Goal: Task Accomplishment & Management: Complete application form

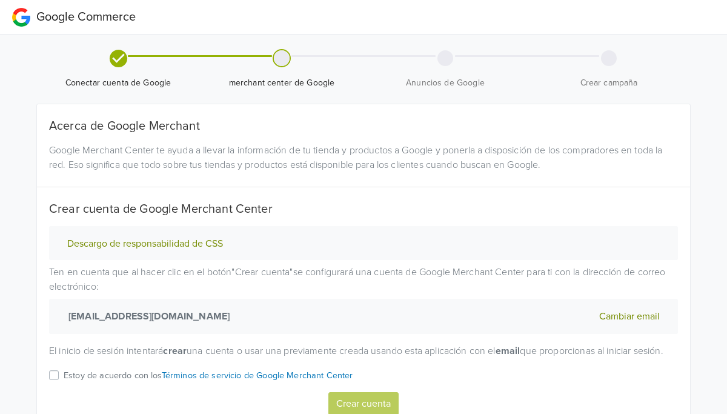
scroll to position [68, 0]
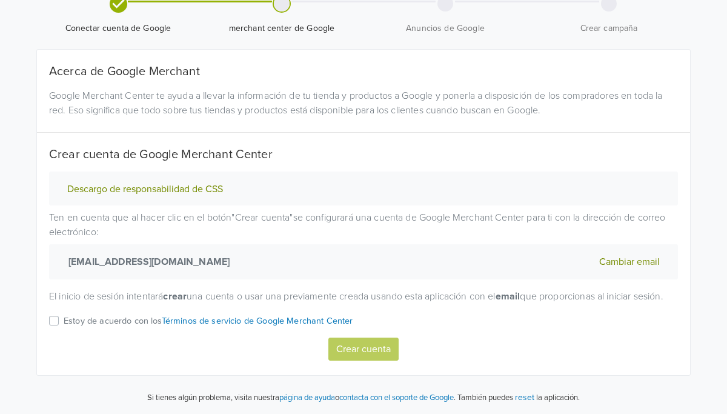
click at [64, 318] on label "Estoy de acuerdo con los Términos de servicio de Google Merchant Center" at bounding box center [208, 325] width 289 height 24
click at [0, 0] on input "Estoy de acuerdo con los Términos de servicio de Google Merchant Center" at bounding box center [0, 0] width 0 height 0
click at [353, 349] on button "Crear cuenta" at bounding box center [363, 348] width 70 height 23
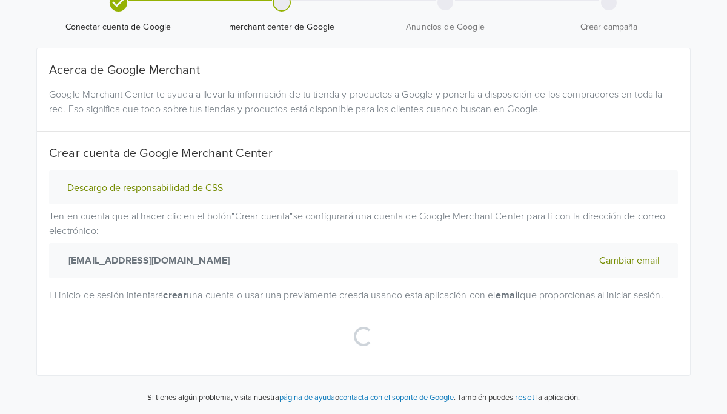
select select "cl"
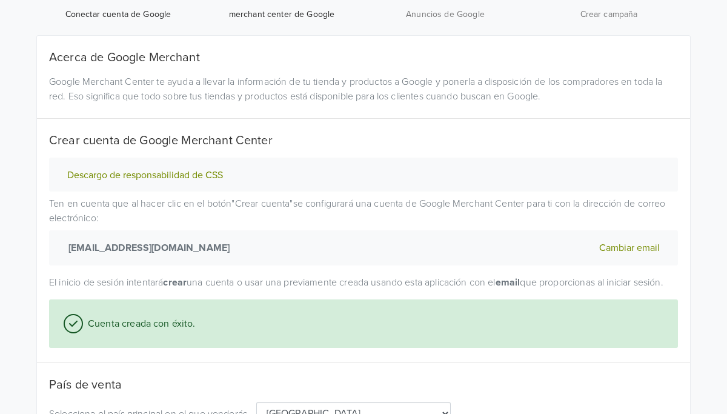
scroll to position [185, 0]
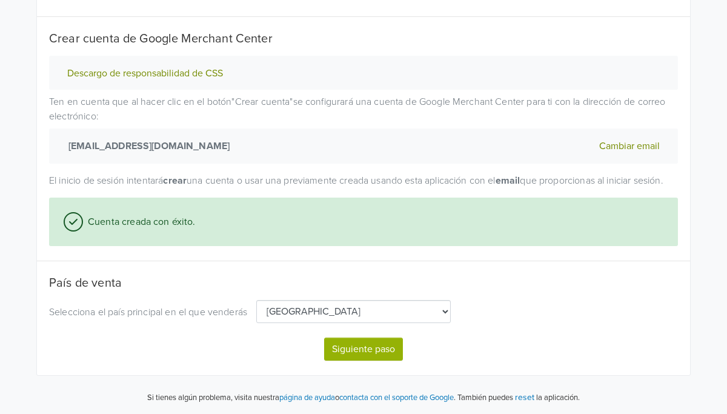
click at [362, 345] on button "Siguiente paso" at bounding box center [363, 348] width 79 height 23
select select "cl"
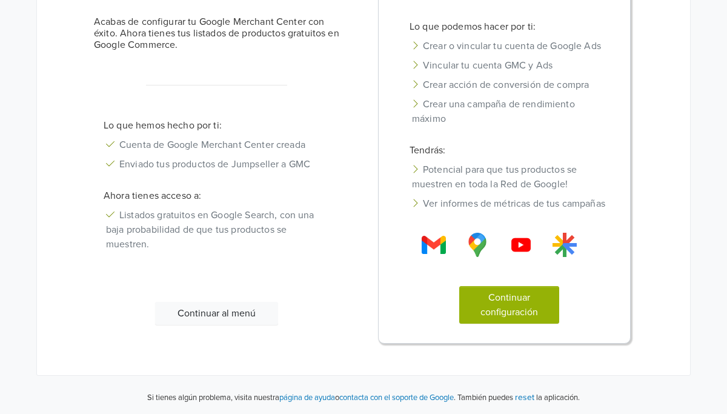
scroll to position [186, 0]
click at [507, 302] on button "Continuar configuración" at bounding box center [509, 305] width 101 height 38
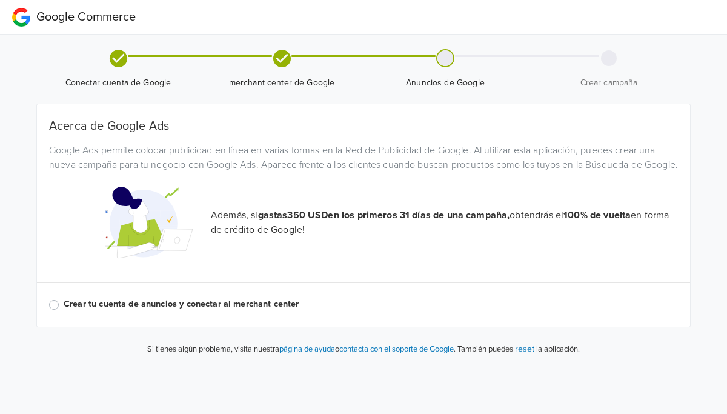
scroll to position [0, 0]
click at [188, 311] on label "Crear tu cuenta de anuncios y conectar al merchant center" at bounding box center [371, 303] width 614 height 13
click at [0, 0] on input "Crear tu cuenta de anuncios y conectar al merchant center" at bounding box center [0, 0] width 0 height 0
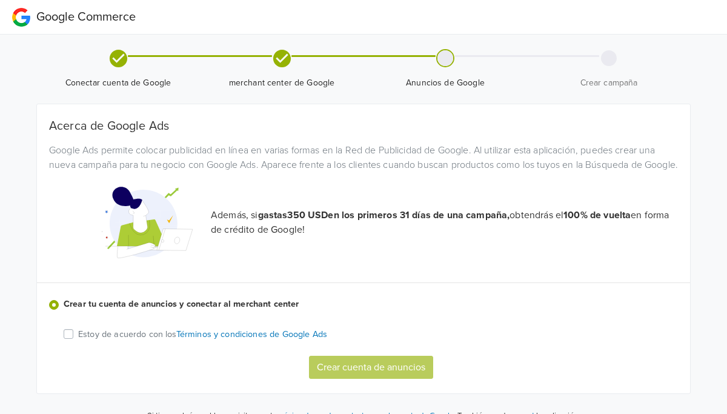
scroll to position [33, 0]
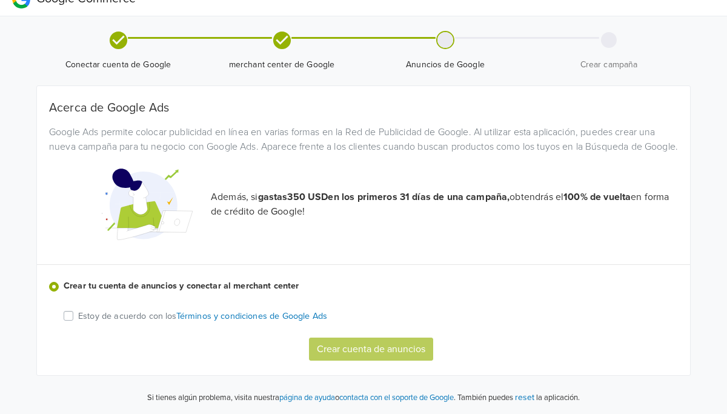
click at [153, 318] on p "Estoy de acuerdo con los Términos y condiciones de Google Ads" at bounding box center [202, 315] width 249 height 13
click at [0, 0] on input "Estoy de acuerdo con los Términos y condiciones de Google Ads" at bounding box center [0, 0] width 0 height 0
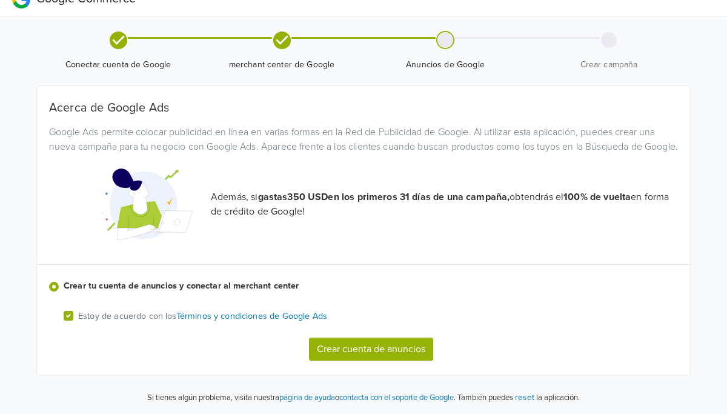
click at [340, 346] on button "Crear cuenta de anuncios" at bounding box center [371, 348] width 124 height 23
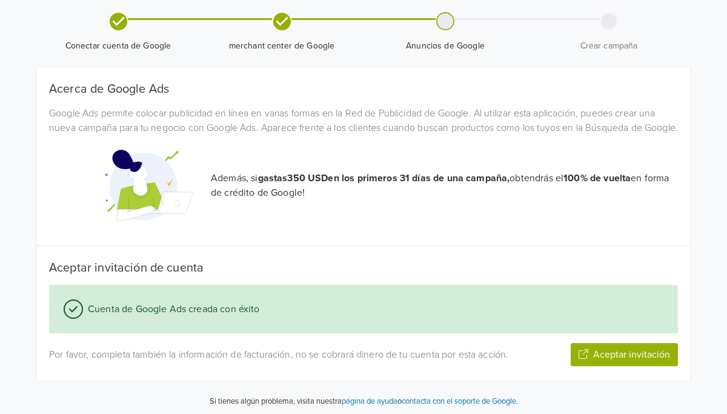
scroll to position [109, 0]
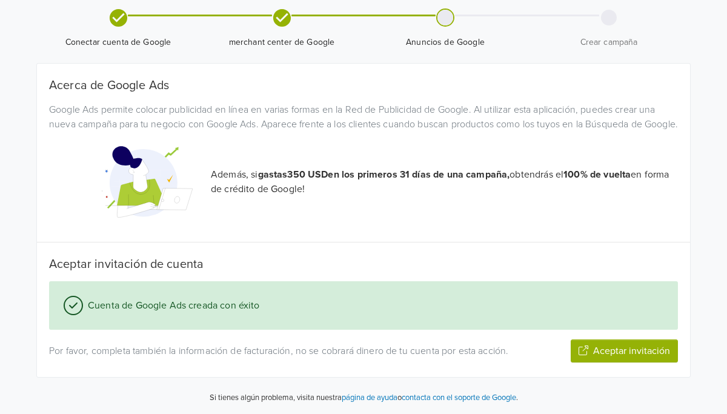
click at [579, 349] on icon "button" at bounding box center [583, 350] width 10 height 10
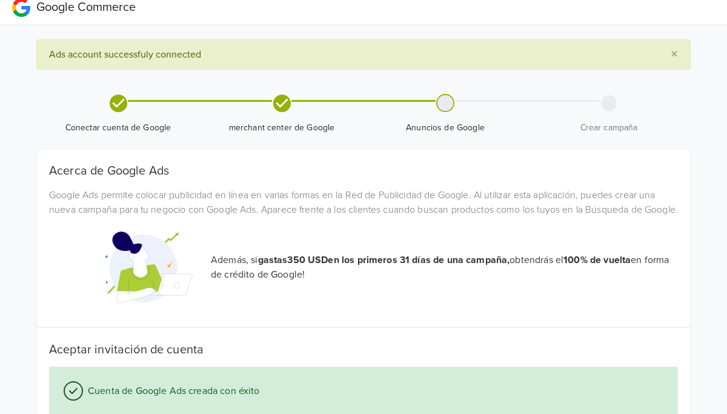
scroll to position [0, 0]
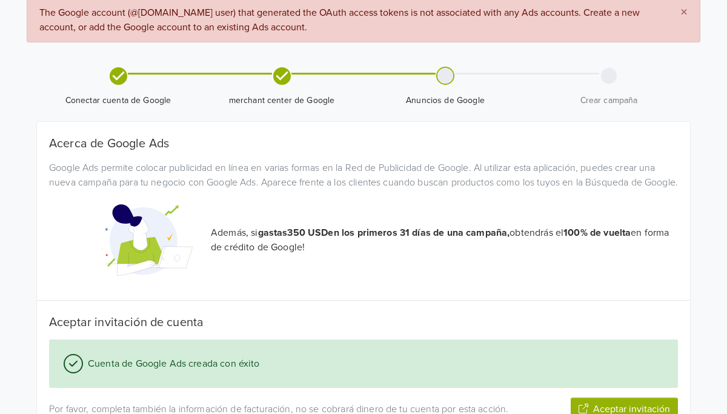
scroll to position [124, 0]
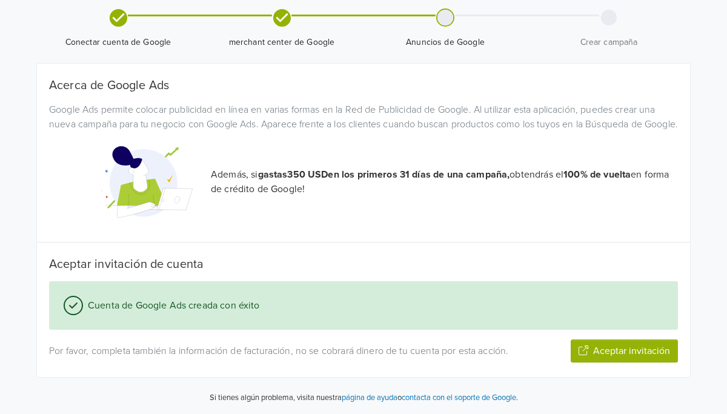
click at [613, 357] on button "Aceptar invitación" at bounding box center [623, 350] width 107 height 23
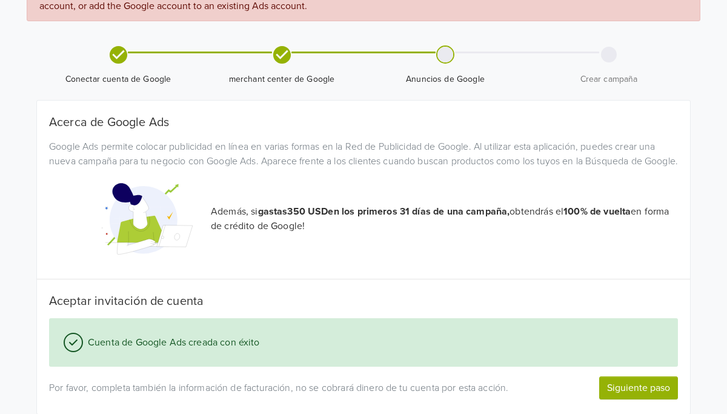
scroll to position [55, 0]
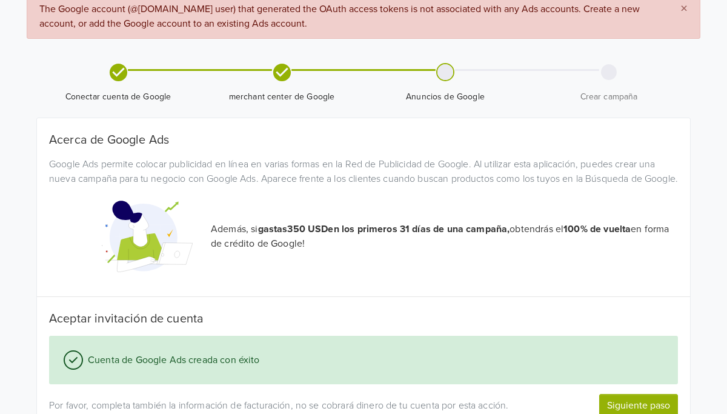
click at [612, 76] on div at bounding box center [609, 72] width 16 height 16
click at [563, 6] on span "The Google account (@[DOMAIN_NAME] user) that generated the OAuth access tokens…" at bounding box center [339, 16] width 600 height 27
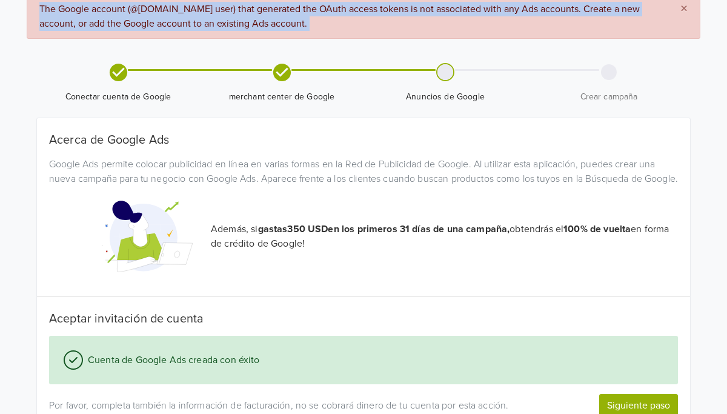
copy div "The Google account (@[DOMAIN_NAME] user) that generated the OAuth access tokens…"
